Goal: Complete application form: Complete application form

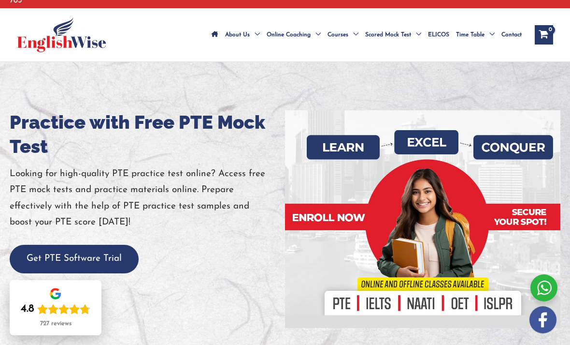
scroll to position [57, 0]
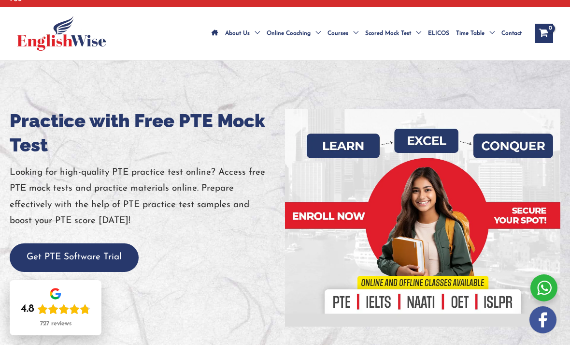
click at [110, 243] on button "Get PTE Software Trial" at bounding box center [74, 257] width 129 height 29
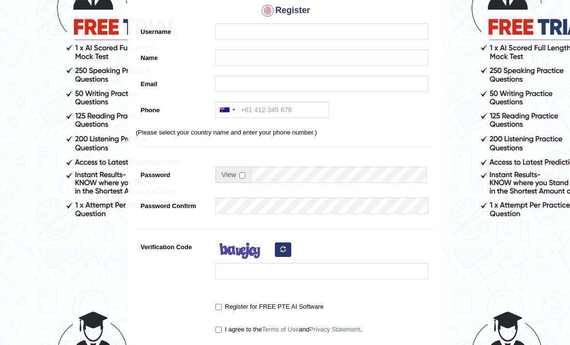
scroll to position [79, 0]
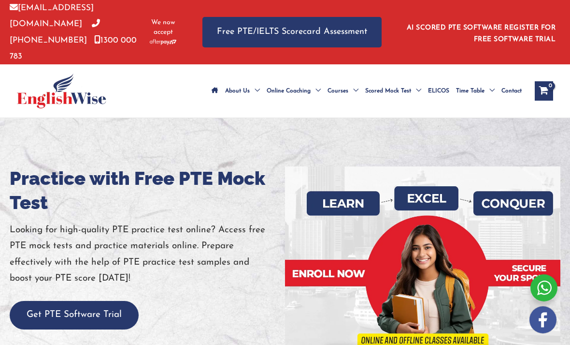
click at [354, 18] on link "Free PTE/IELTS Scorecard Assessment" at bounding box center [291, 32] width 179 height 30
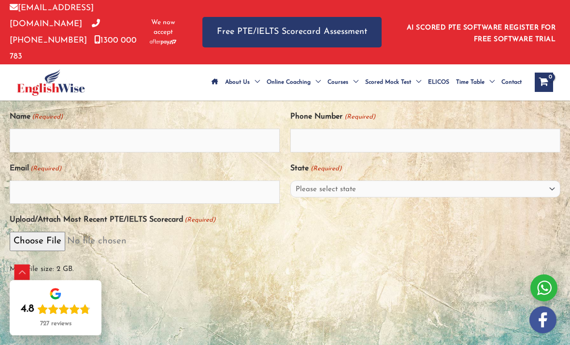
scroll to position [191, 0]
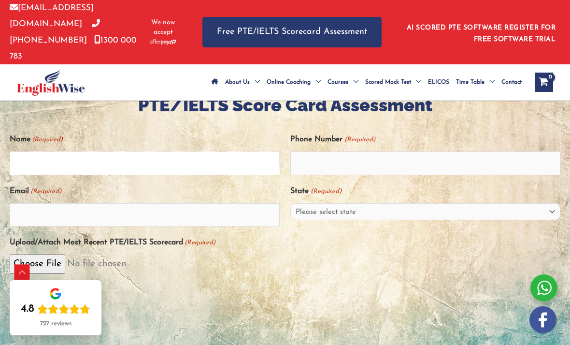
click at [225, 151] on input "Name (Required)" at bounding box center [145, 162] width 270 height 23
type input "Sudarat"
click at [418, 151] on input "Phone Number (Required)" at bounding box center [425, 162] width 270 height 23
type input "0452541757"
click at [245, 203] on input "Email (Required)" at bounding box center [145, 214] width 270 height 23
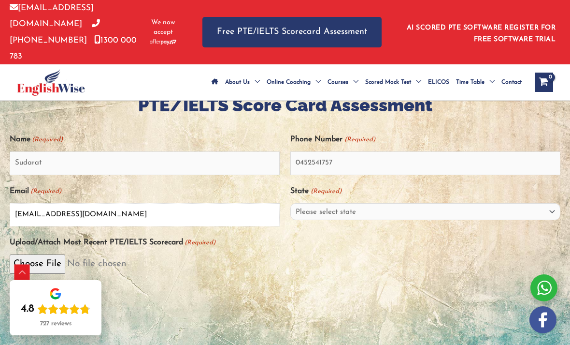
type input "[EMAIL_ADDRESS][DOMAIN_NAME]"
click at [369, 203] on select "Please select state [GEOGRAPHIC_DATA] ([GEOGRAPHIC_DATA]) [GEOGRAPHIC_DATA] ([G…" at bounding box center [425, 211] width 270 height 17
select select "[GEOGRAPHIC_DATA] ([GEOGRAPHIC_DATA])"
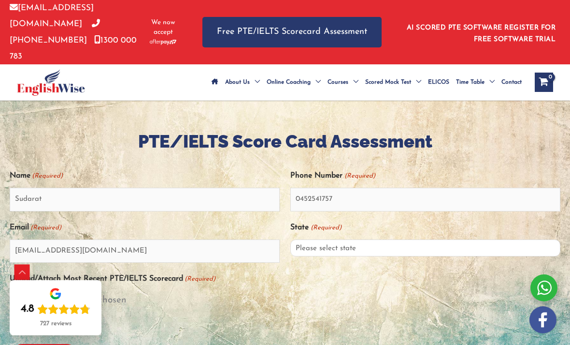
scroll to position [164, 0]
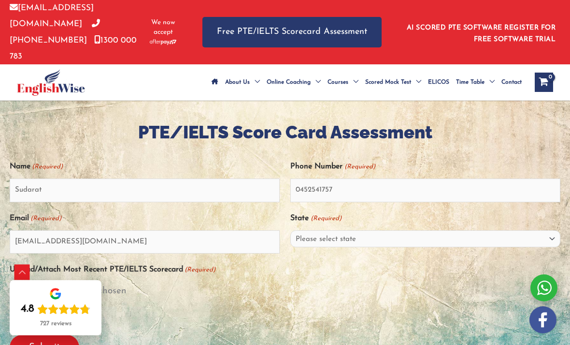
click at [55, 281] on input "Upload/Attach Most Recent PTE/IELTS Scorecard (Required)" at bounding box center [285, 290] width 551 height 19
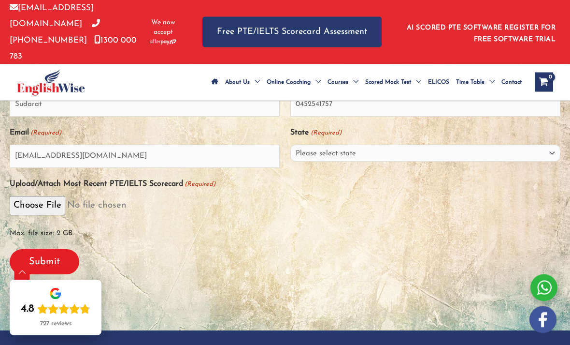
scroll to position [250, 0]
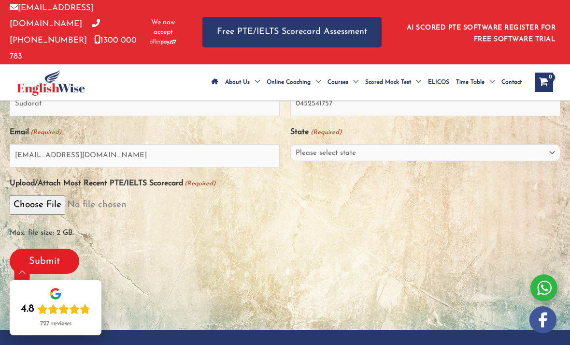
click at [62, 248] on input "Submit" at bounding box center [45, 260] width 70 height 25
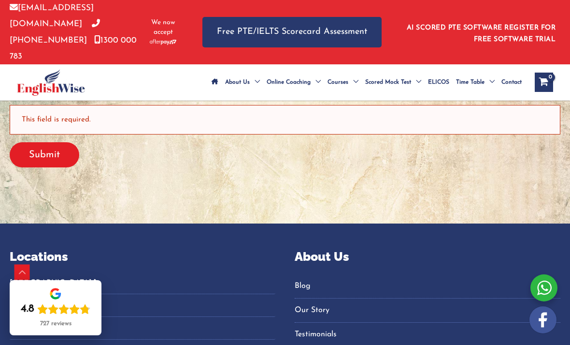
scroll to position [476, 0]
